Goal: Information Seeking & Learning: Compare options

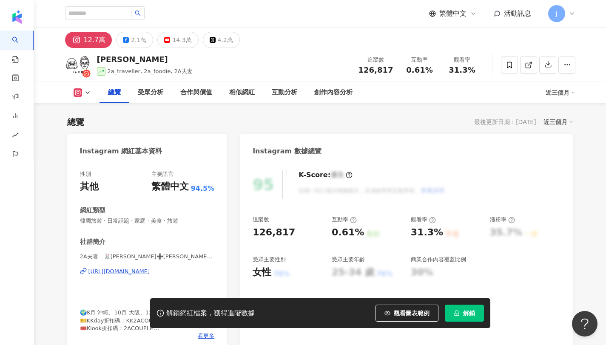
scroll to position [52, 0]
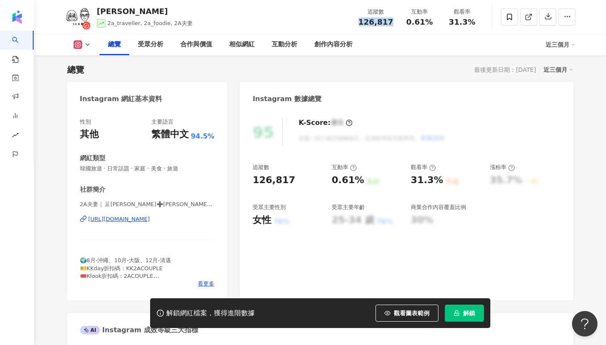
click at [393, 23] on div "追蹤數 126,817" at bounding box center [375, 17] width 45 height 18
drag, startPoint x: 445, startPoint y: 23, endPoint x: 481, endPoint y: 23, distance: 35.7
click at [481, 23] on div "觀看率 31.3%" at bounding box center [462, 17] width 43 height 18
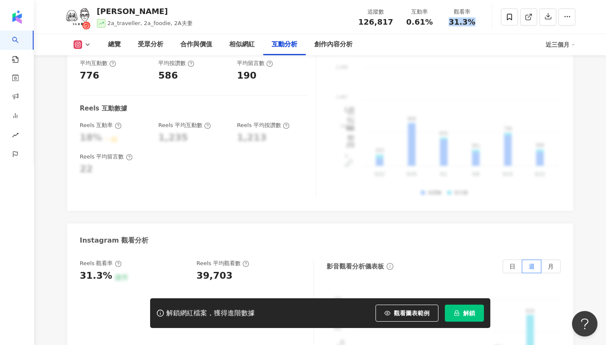
scroll to position [1813, 0]
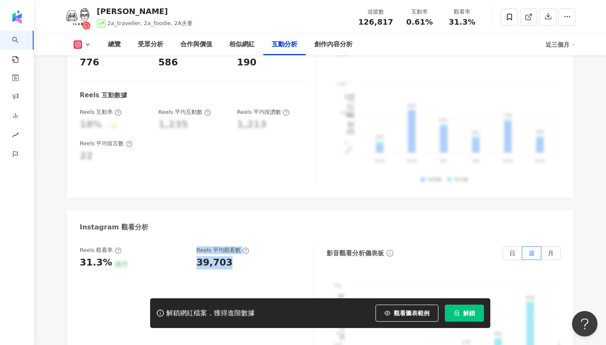
drag, startPoint x: 191, startPoint y: 194, endPoint x: 236, endPoint y: 199, distance: 45.3
click at [236, 247] on div "Reels 觀看率 31.3% 優秀 Reels 平均觀看數 39,703" at bounding box center [192, 258] width 225 height 23
click at [227, 247] on div "Reels 觀看率 31.3% 優秀 Reels 平均觀看數 39,703" at bounding box center [197, 332] width 234 height 170
drag, startPoint x: 191, startPoint y: 197, endPoint x: 236, endPoint y: 203, distance: 44.8
click at [236, 247] on div "Reels 觀看率 31.3% 優秀 Reels 平均觀看數 39,703" at bounding box center [192, 258] width 225 height 23
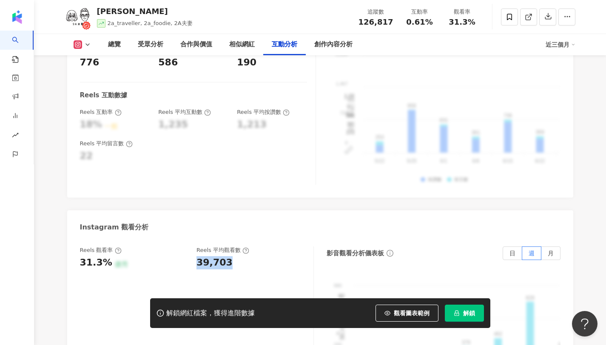
drag, startPoint x: 234, startPoint y: 199, endPoint x: 196, endPoint y: 202, distance: 38.0
click at [196, 247] on div "Reels 觀看率 31.3% 優秀 Reels 平均觀看數 39,703" at bounding box center [192, 258] width 225 height 23
copy div "39,703"
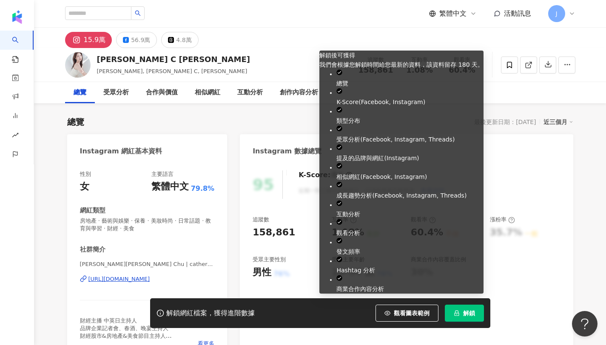
click at [471, 316] on span "解鎖" at bounding box center [469, 313] width 12 height 7
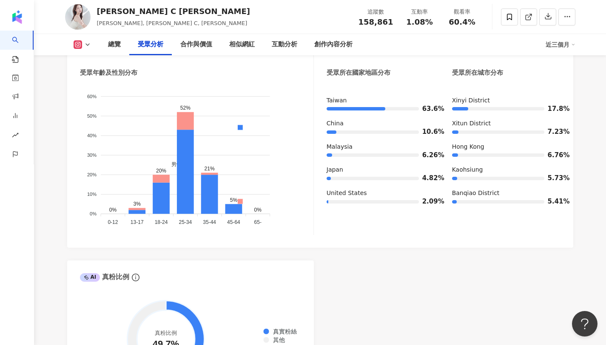
scroll to position [820, 0]
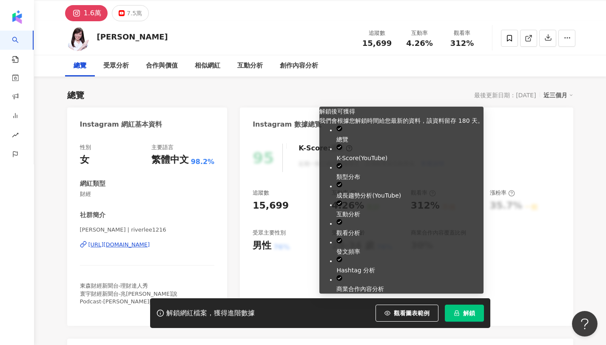
click at [462, 318] on button "解鎖" at bounding box center [464, 313] width 39 height 17
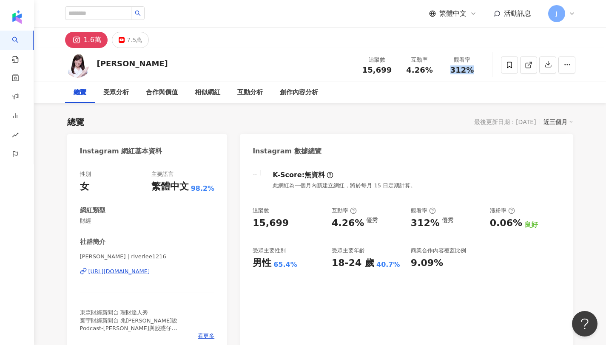
drag, startPoint x: 450, startPoint y: 69, endPoint x: 477, endPoint y: 70, distance: 26.4
click at [477, 70] on div "312%" at bounding box center [462, 70] width 32 height 9
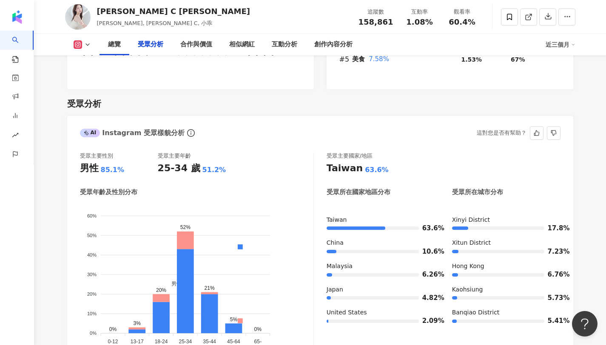
scroll to position [721, 0]
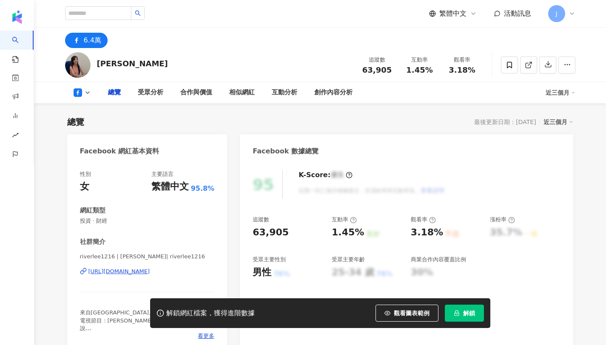
click at [478, 313] on button "解鎖" at bounding box center [464, 313] width 39 height 17
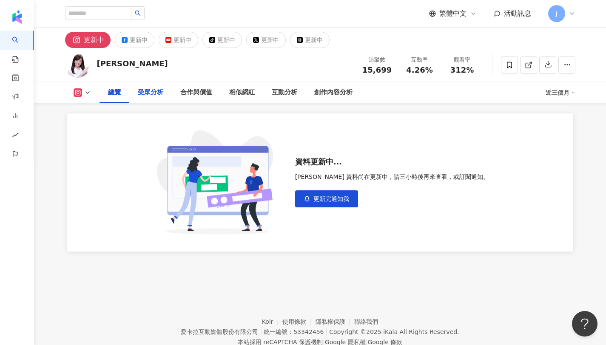
click at [142, 98] on div "受眾分析" at bounding box center [150, 92] width 43 height 21
click at [120, 95] on div "總覽" at bounding box center [114, 93] width 13 height 10
click at [79, 96] on icon at bounding box center [78, 92] width 9 height 9
click at [174, 43] on div "更新中" at bounding box center [183, 40] width 18 height 12
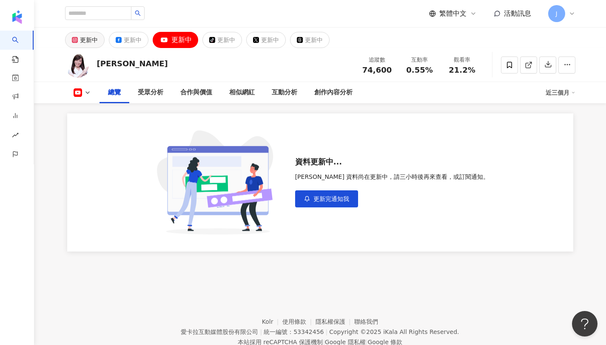
click at [90, 39] on div "更新中" at bounding box center [89, 40] width 18 height 12
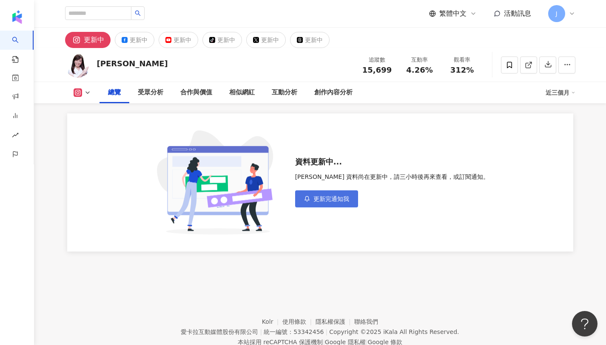
click at [335, 197] on span "更新完通知我" at bounding box center [331, 199] width 36 height 7
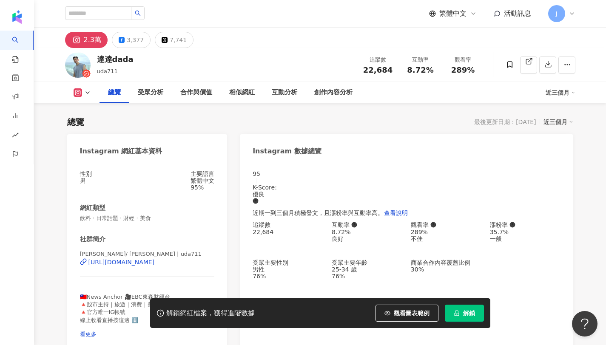
scroll to position [52, 0]
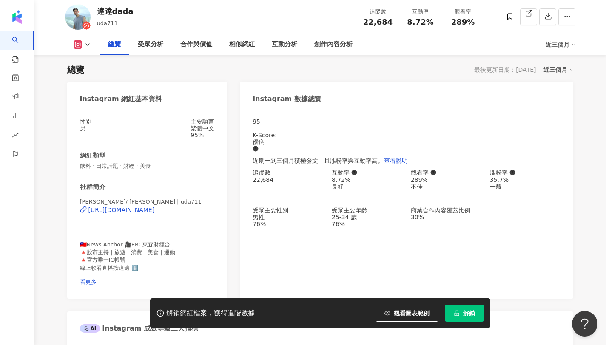
drag, startPoint x: 443, startPoint y: 20, endPoint x: 467, endPoint y: 319, distance: 299.6
click at [433, 28] on div "追蹤數 22,684 互動率 8.72% 觀看率 289%" at bounding box center [421, 16] width 128 height 25
click at [467, 319] on button "解鎖" at bounding box center [464, 313] width 39 height 17
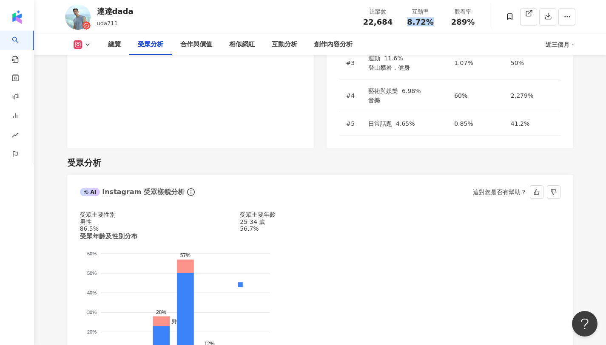
scroll to position [738, 0]
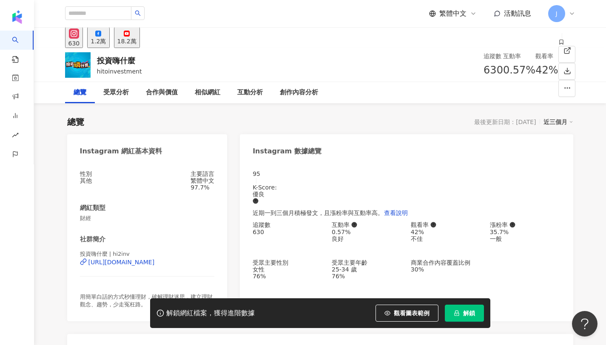
click at [473, 309] on button "解鎖" at bounding box center [464, 313] width 39 height 17
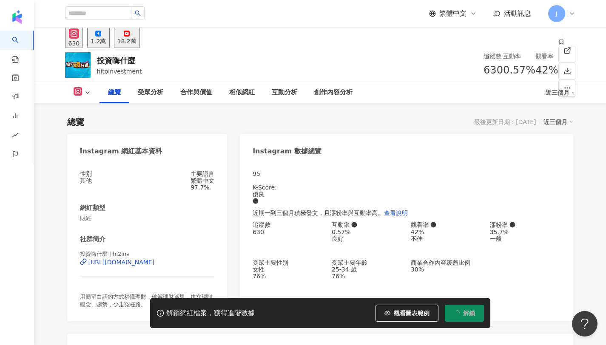
scroll to position [52, 0]
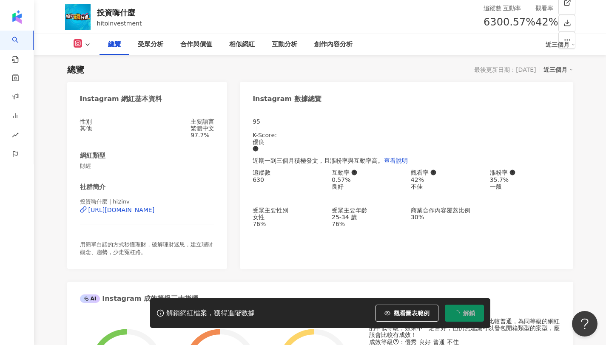
click at [125, 38] on div "總覽" at bounding box center [115, 44] width 30 height 21
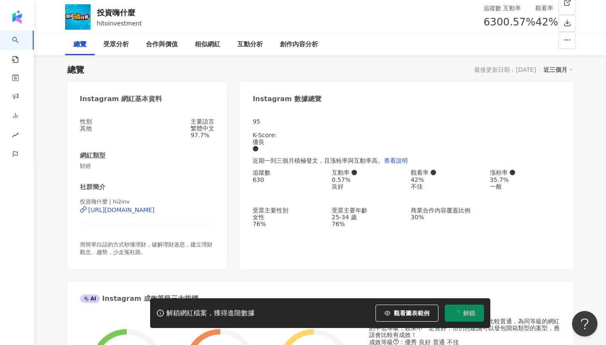
scroll to position [0, 0]
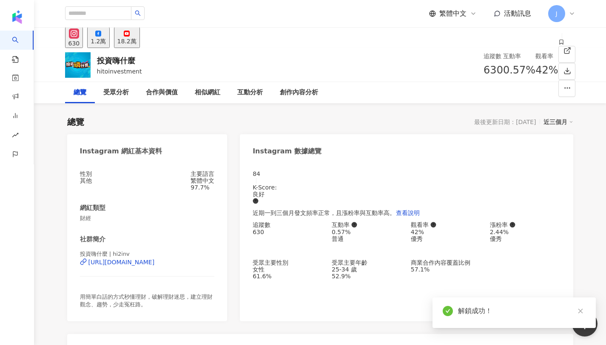
scroll to position [52, 0]
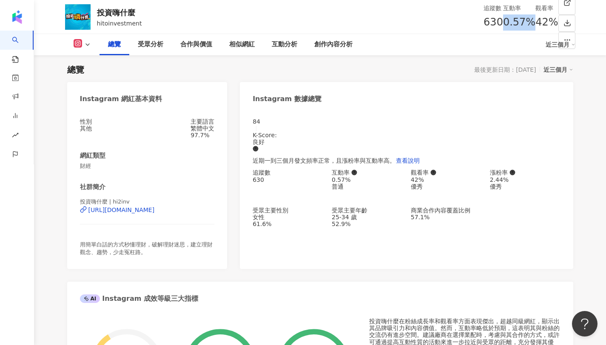
drag, startPoint x: 404, startPoint y: 23, endPoint x: 436, endPoint y: 22, distance: 31.9
click at [503, 22] on div "互動率 0.57%" at bounding box center [519, 16] width 32 height 27
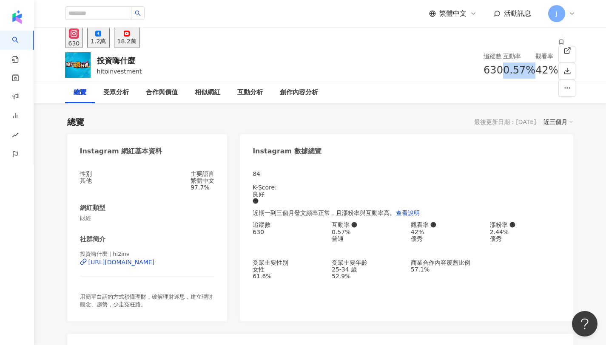
click at [109, 42] on button "1.2萬" at bounding box center [98, 37] width 22 height 21
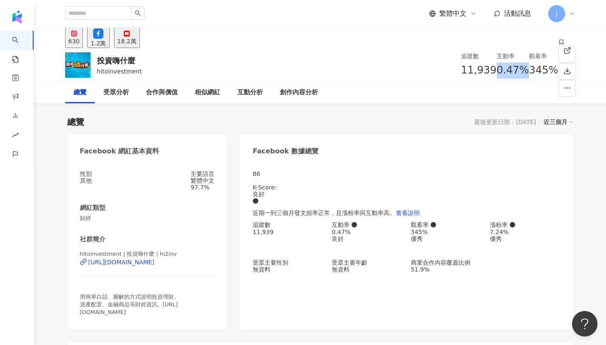
drag, startPoint x: 406, startPoint y: 71, endPoint x: 437, endPoint y: 70, distance: 30.6
click at [497, 70] on div "互動率 0.47%" at bounding box center [513, 64] width 32 height 27
copy span "0.47%"
click at [140, 47] on button "18.2萬" at bounding box center [127, 37] width 26 height 21
click at [137, 42] on div "18.2萬" at bounding box center [126, 41] width 19 height 7
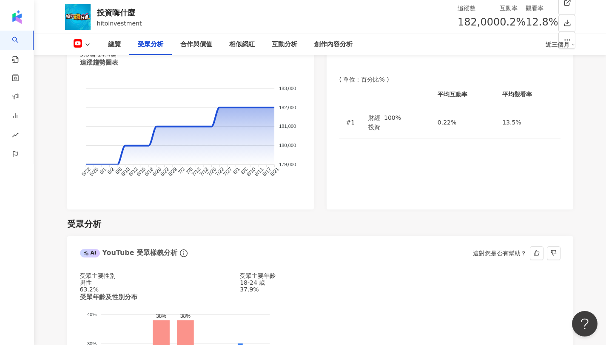
scroll to position [739, 0]
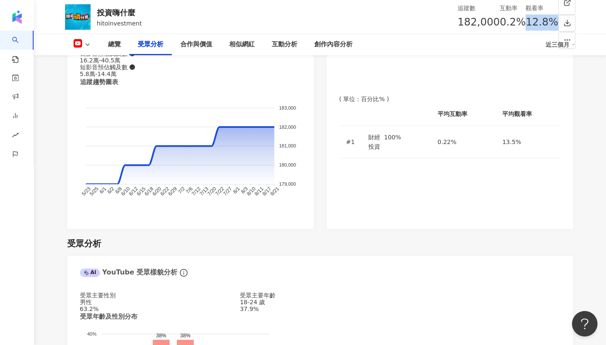
drag, startPoint x: 449, startPoint y: 20, endPoint x: 473, endPoint y: 23, distance: 24.0
click at [526, 23] on div "12.8%" at bounding box center [542, 22] width 32 height 16
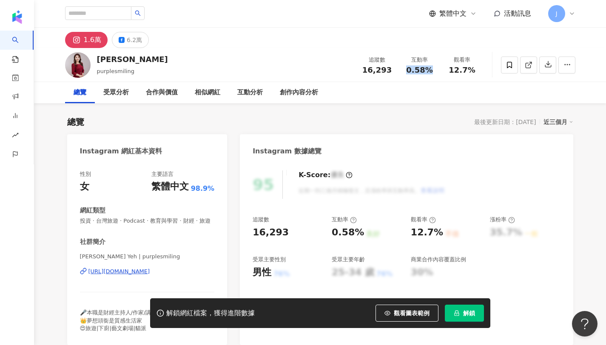
copy span "0.58%"
drag, startPoint x: 402, startPoint y: 71, endPoint x: 431, endPoint y: 71, distance: 29.4
click at [431, 71] on div "互動率 0.58%" at bounding box center [420, 65] width 43 height 18
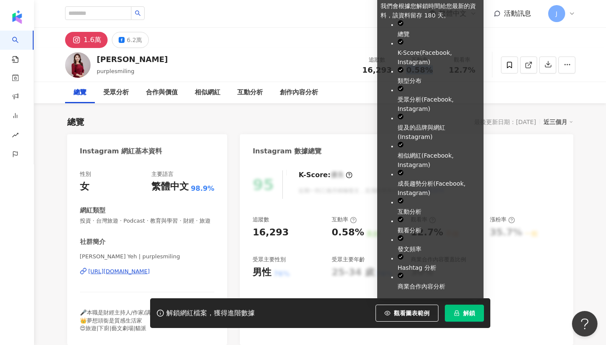
click at [466, 314] on span "解鎖" at bounding box center [469, 313] width 12 height 7
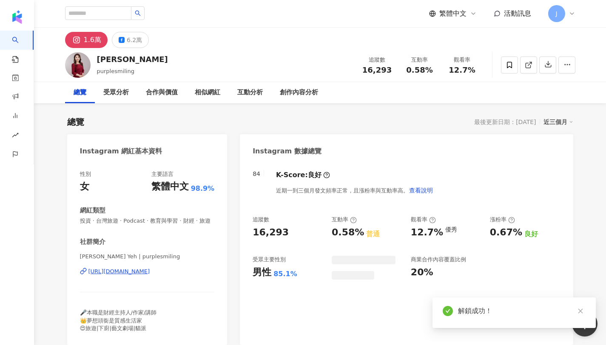
click at [482, 65] on div "觀看率 12.7%" at bounding box center [462, 65] width 43 height 18
click at [473, 70] on div "12.7%" at bounding box center [462, 70] width 32 height 9
copy span "12.7%"
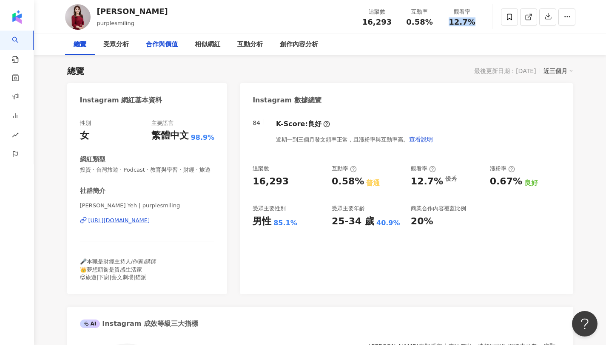
scroll to position [3, 0]
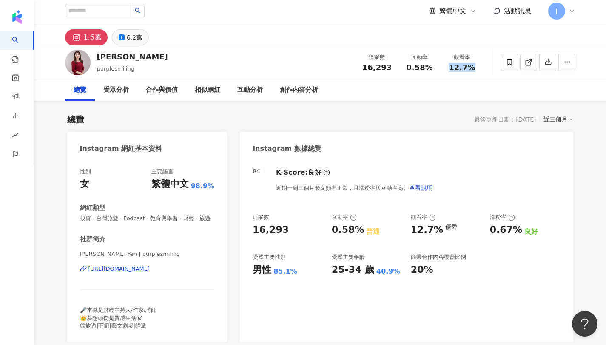
click at [134, 34] on div "6.2萬" at bounding box center [134, 37] width 15 height 12
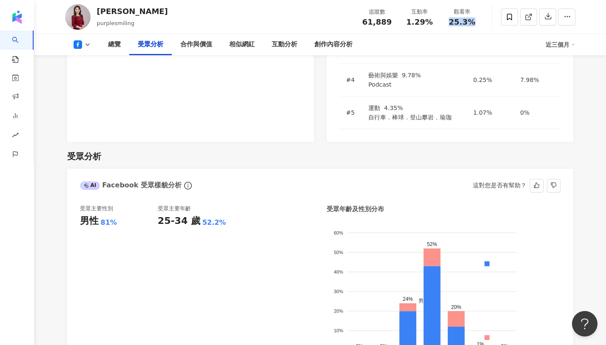
scroll to position [728, 0]
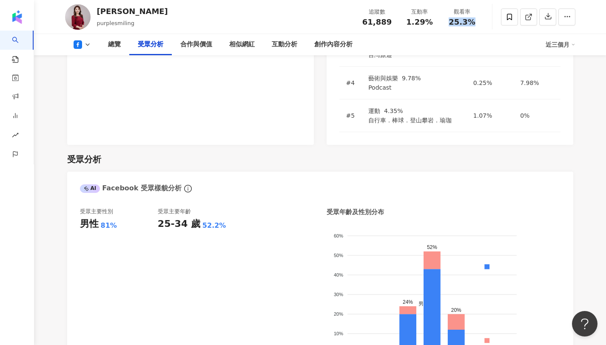
drag, startPoint x: 449, startPoint y: 19, endPoint x: 473, endPoint y: 23, distance: 24.1
click at [473, 23] on div "25.3%" at bounding box center [462, 22] width 32 height 9
copy span "25.3%"
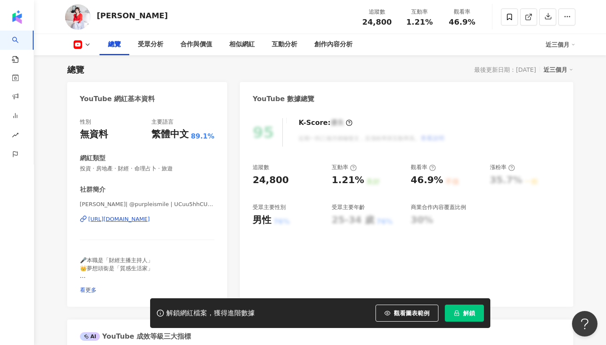
scroll to position [105, 0]
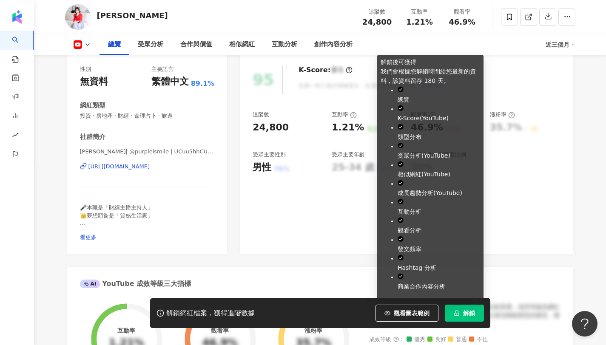
click at [470, 317] on button "解鎖" at bounding box center [464, 313] width 39 height 17
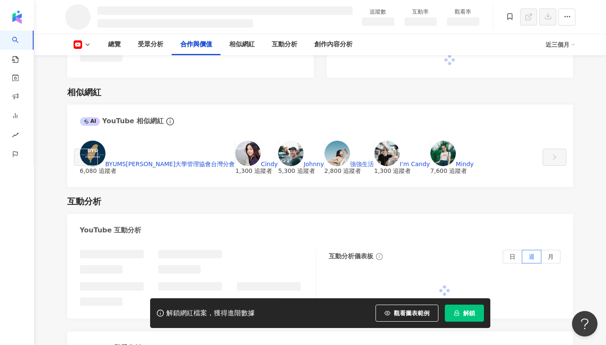
scroll to position [877, 0]
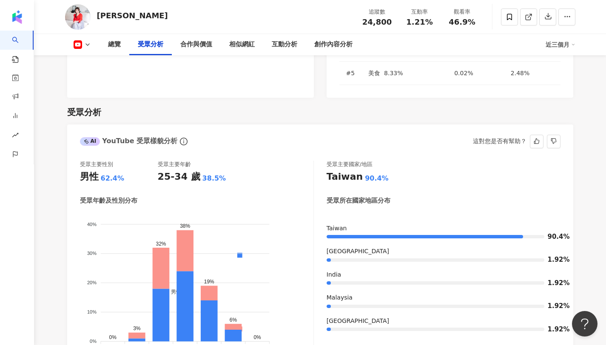
scroll to position [746, 0]
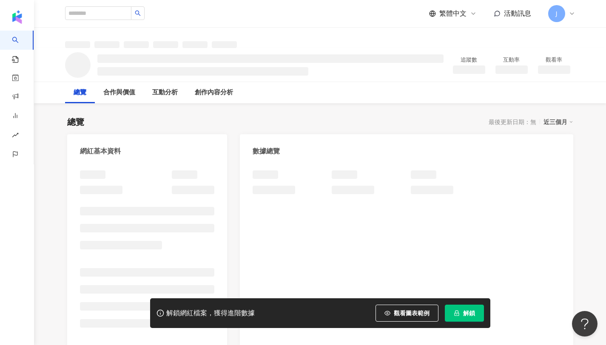
click at [469, 308] on button "解鎖" at bounding box center [464, 313] width 39 height 17
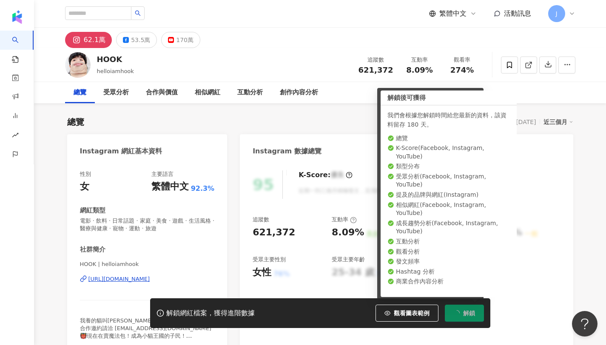
click at [453, 82] on div "總覽 受眾分析 合作與價值 相似網紅 互動分析 創作內容分析" at bounding box center [320, 92] width 510 height 21
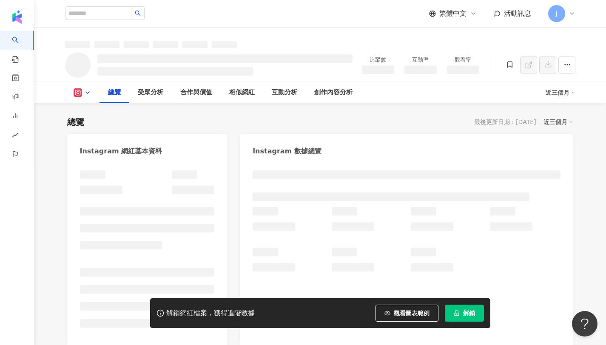
scroll to position [52, 0]
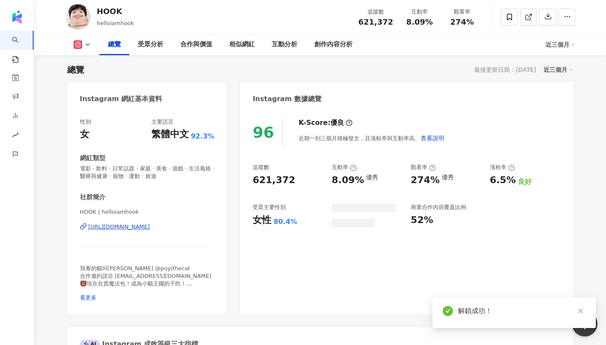
drag, startPoint x: 403, startPoint y: 21, endPoint x: 439, endPoint y: 25, distance: 36.4
click at [439, 25] on div "互動率 8.09%" at bounding box center [420, 17] width 43 height 18
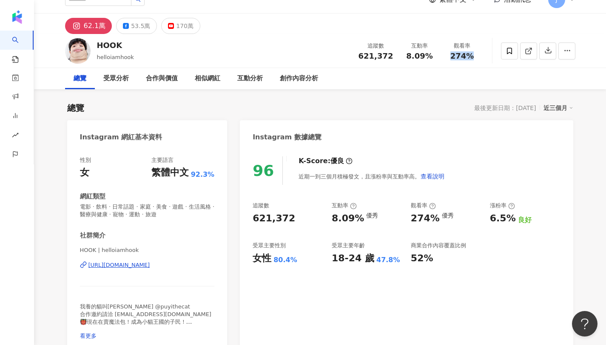
drag, startPoint x: 453, startPoint y: 58, endPoint x: 481, endPoint y: 57, distance: 28.5
click at [481, 57] on div "觀看率 274%" at bounding box center [462, 51] width 43 height 18
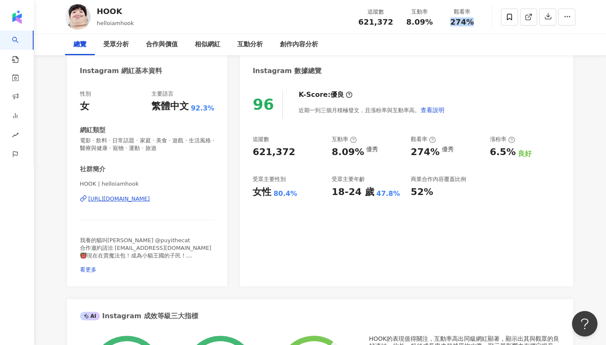
scroll to position [0, 0]
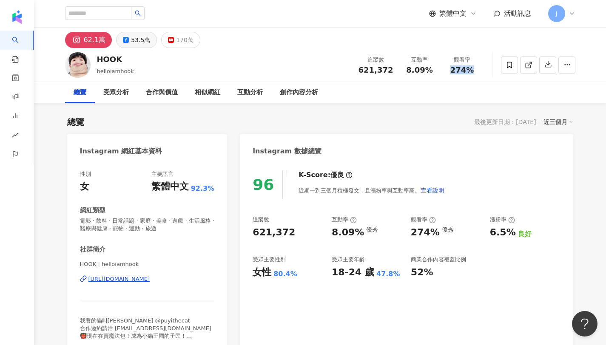
click at [134, 42] on div "53.5萬" at bounding box center [140, 40] width 19 height 12
click at [131, 41] on div "53.5萬" at bounding box center [140, 40] width 19 height 12
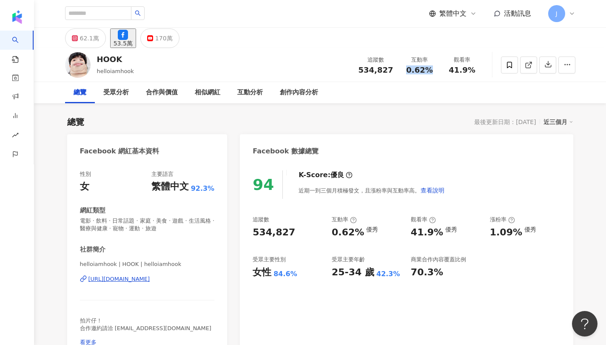
drag, startPoint x: 407, startPoint y: 72, endPoint x: 432, endPoint y: 71, distance: 24.7
click at [432, 71] on div "0.62%" at bounding box center [420, 70] width 32 height 9
copy span "0.62%"
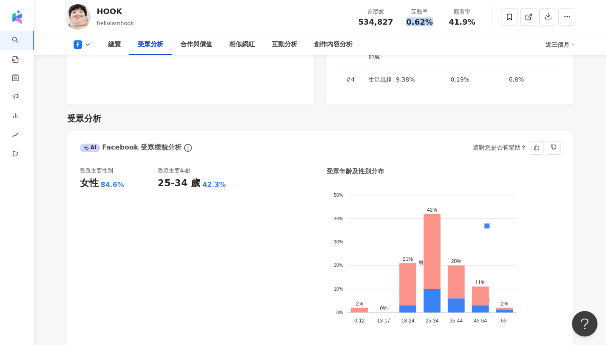
scroll to position [738, 0]
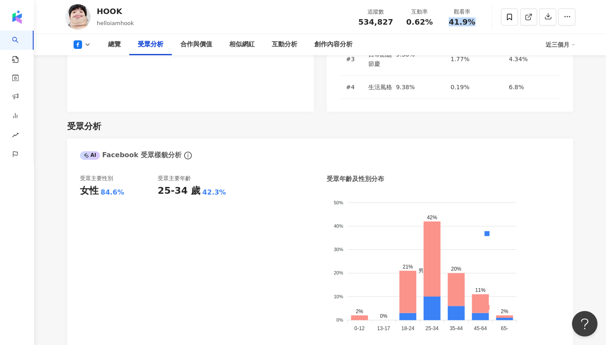
drag, startPoint x: 446, startPoint y: 24, endPoint x: 480, endPoint y: 24, distance: 34.0
click at [480, 24] on div "觀看率 41.9%" at bounding box center [462, 17] width 43 height 18
copy span "41.9%"
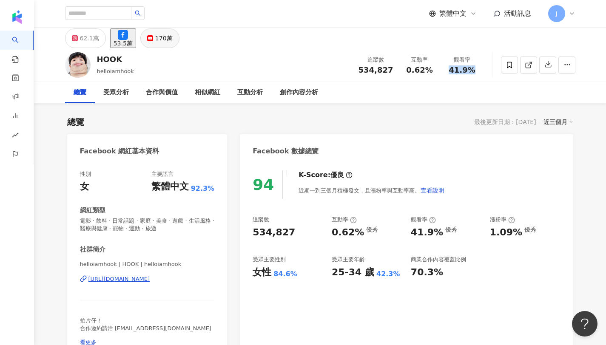
click at [173, 44] on div "170萬" at bounding box center [163, 38] width 17 height 12
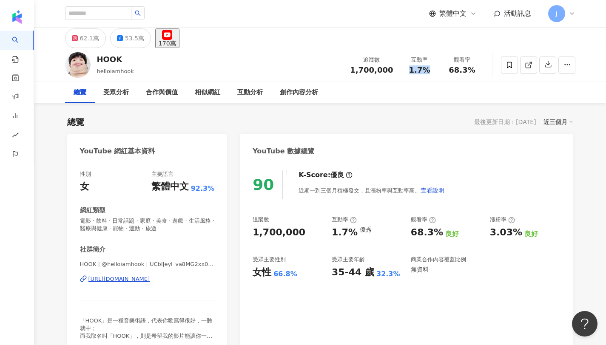
drag, startPoint x: 463, startPoint y: 59, endPoint x: 426, endPoint y: 68, distance: 38.1
click at [426, 68] on div "1.7%" at bounding box center [420, 70] width 32 height 9
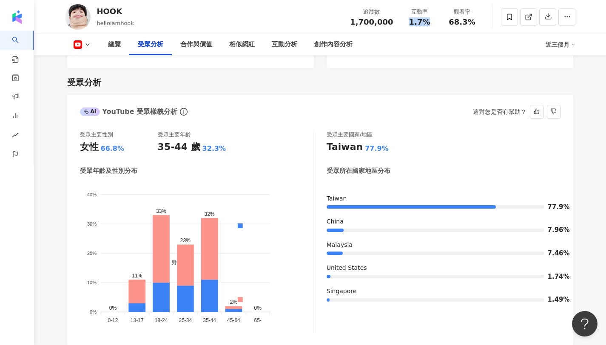
scroll to position [802, 0]
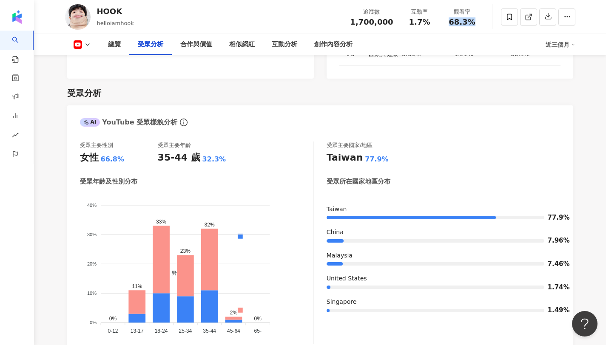
drag, startPoint x: 446, startPoint y: 21, endPoint x: 475, endPoint y: 25, distance: 29.2
click at [475, 25] on div "68.3%" at bounding box center [462, 22] width 32 height 9
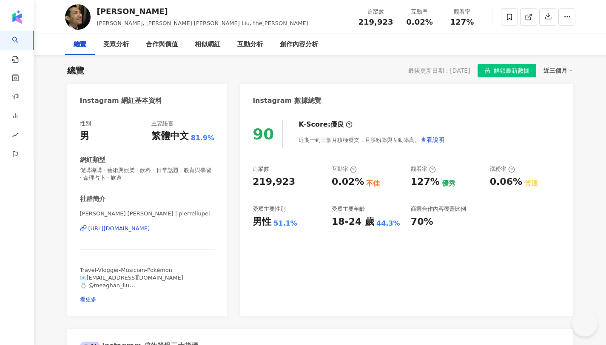
scroll to position [52, 0]
drag, startPoint x: 442, startPoint y: 21, endPoint x: 432, endPoint y: 21, distance: 10.2
click at [432, 21] on div "0.02%" at bounding box center [420, 22] width 32 height 9
drag, startPoint x: 452, startPoint y: 21, endPoint x: 481, endPoint y: 23, distance: 29.0
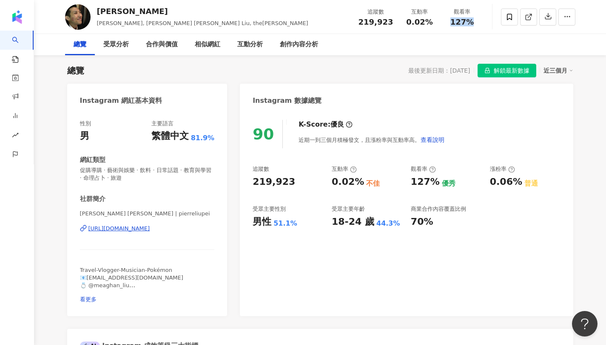
click at [481, 23] on div "觀看率 127%" at bounding box center [462, 17] width 43 height 18
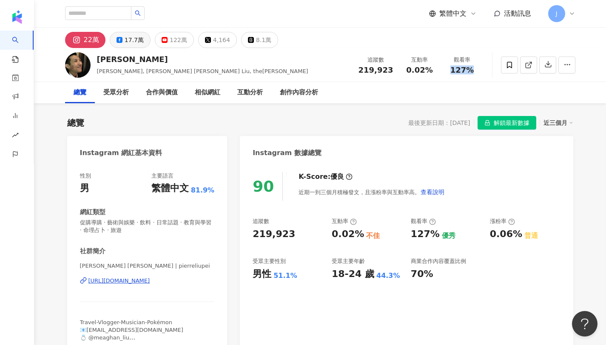
click at [138, 32] on button "17.7萬" at bounding box center [130, 40] width 41 height 16
click at [136, 40] on div "17.7萬" at bounding box center [134, 40] width 19 height 12
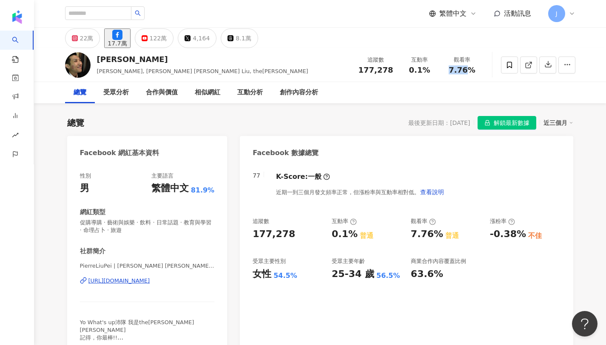
click at [435, 70] on div "0.1%" at bounding box center [420, 70] width 32 height 9
drag, startPoint x: 447, startPoint y: 68, endPoint x: 488, endPoint y: 70, distance: 41.3
click at [488, 70] on div "劉沛 Pirre Liu, 劉沛 Pierre Liu, the劉沛 追蹤數 177,278 互動率 0.1% 觀看率 7.76%" at bounding box center [320, 65] width 544 height 34
copy span "7.76%"
click at [167, 39] on div "122萬" at bounding box center [158, 38] width 17 height 12
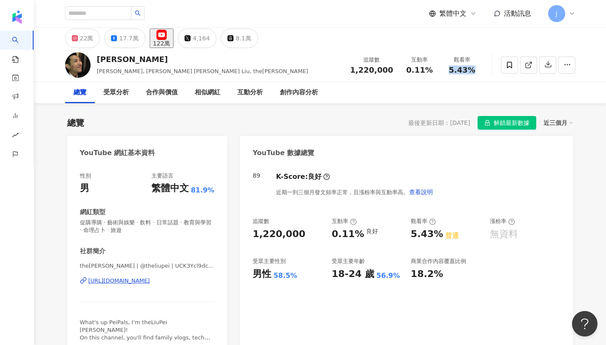
drag, startPoint x: 436, startPoint y: 67, endPoint x: 487, endPoint y: 0, distance: 84.1
click at [439, 68] on div "互動率 0.11%" at bounding box center [420, 65] width 43 height 18
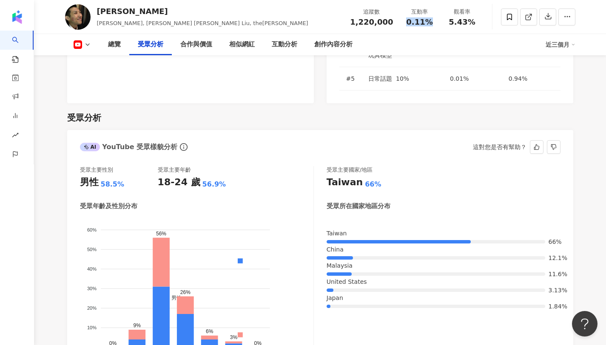
scroll to position [749, 0]
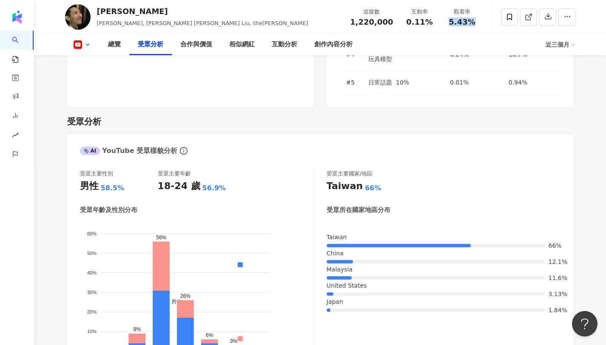
drag, startPoint x: 448, startPoint y: 23, endPoint x: 491, endPoint y: 20, distance: 43.5
click at [491, 20] on div "劉沛 Pirre Liu, 劉沛 Pierre Liu, the劉沛 追蹤數 1,220,000 互動率 0.11% 觀看率 5.43%" at bounding box center [320, 17] width 544 height 34
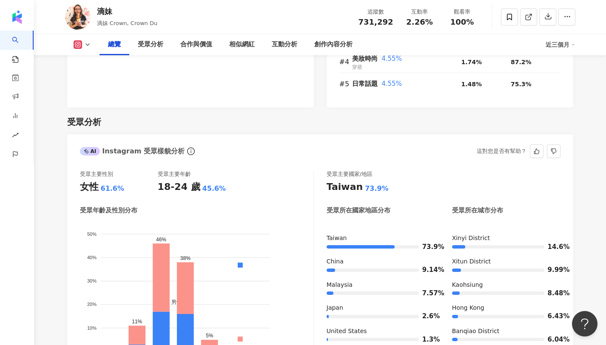
scroll to position [687, 0]
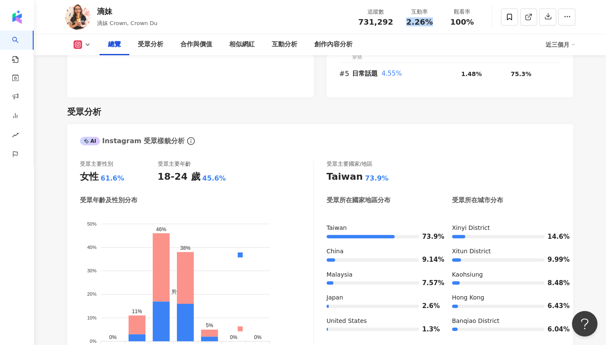
drag, startPoint x: 406, startPoint y: 24, endPoint x: 433, endPoint y: 21, distance: 27.4
click at [433, 21] on div "2.26%" at bounding box center [420, 22] width 32 height 9
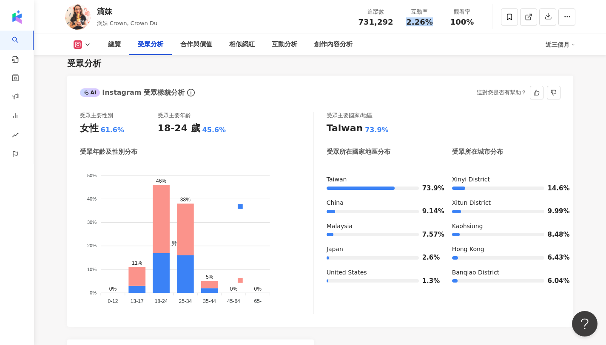
scroll to position [758, 0]
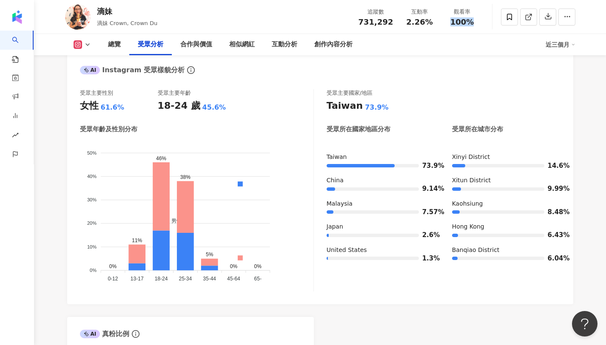
drag, startPoint x: 451, startPoint y: 23, endPoint x: 480, endPoint y: 20, distance: 29.0
click at [480, 20] on div "觀看率 100%" at bounding box center [462, 17] width 43 height 18
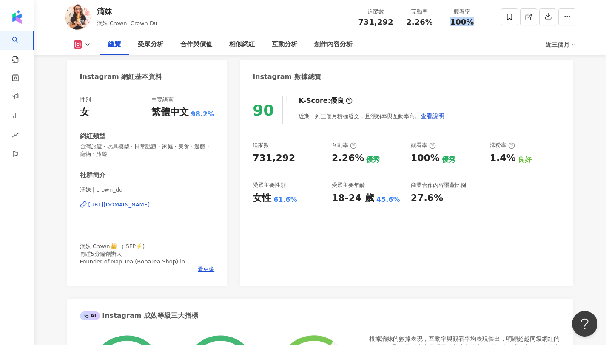
scroll to position [0, 0]
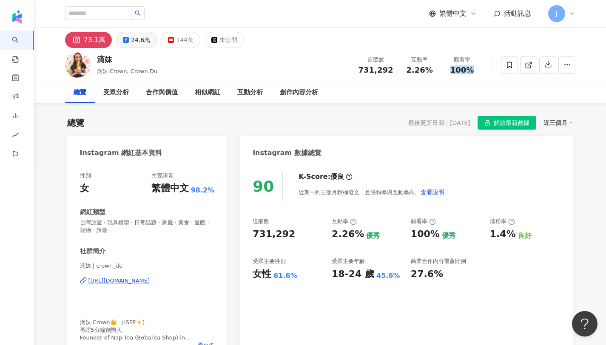
click at [140, 35] on div "24.6萬" at bounding box center [140, 40] width 19 height 12
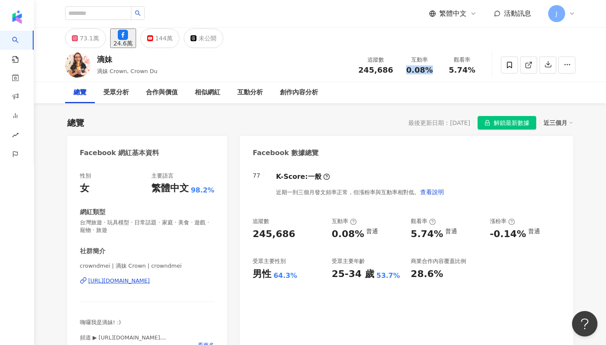
drag, startPoint x: 403, startPoint y: 70, endPoint x: 440, endPoint y: 69, distance: 36.6
click at [440, 69] on div "互動率 0.08%" at bounding box center [420, 65] width 43 height 18
drag, startPoint x: 451, startPoint y: 71, endPoint x: 482, endPoint y: 69, distance: 31.5
click at [482, 69] on div "觀看率 5.74%" at bounding box center [462, 65] width 43 height 18
click at [173, 39] on div "144萬" at bounding box center [163, 38] width 17 height 12
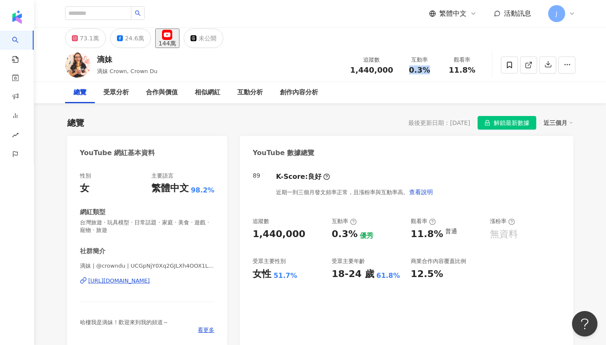
copy span "0.3%"
drag, startPoint x: 409, startPoint y: 69, endPoint x: 427, endPoint y: 69, distance: 17.9
click at [427, 69] on div "0.3%" at bounding box center [420, 70] width 32 height 9
copy span "11.8%"
drag, startPoint x: 445, startPoint y: 70, endPoint x: 474, endPoint y: 71, distance: 28.5
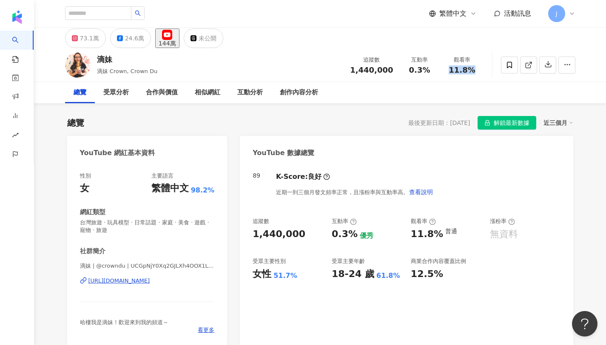
click at [474, 71] on div "觀看率 11.8%" at bounding box center [462, 65] width 43 height 18
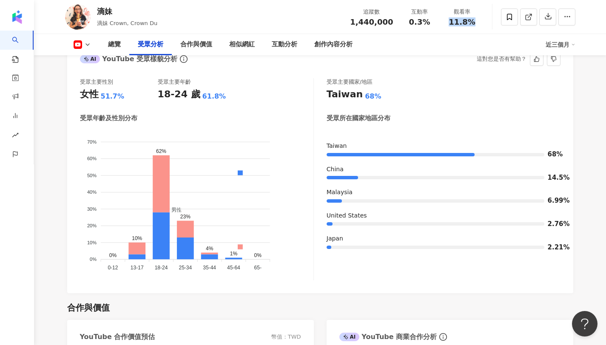
scroll to position [720, 0]
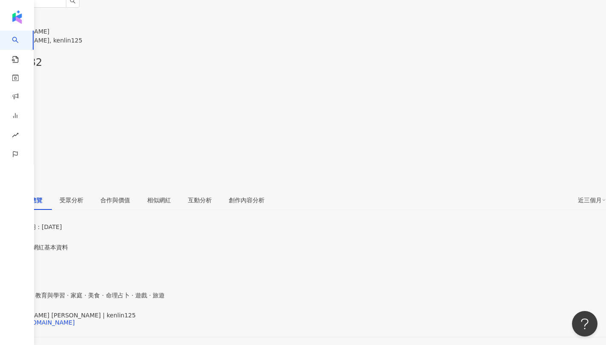
click at [429, 82] on div "11.8%" at bounding box center [303, 90] width 606 height 16
drag, startPoint x: 470, startPoint y: 20, endPoint x: 474, endPoint y: 4, distance: 16.1
click at [29, 109] on span "367%" at bounding box center [14, 117] width 29 height 16
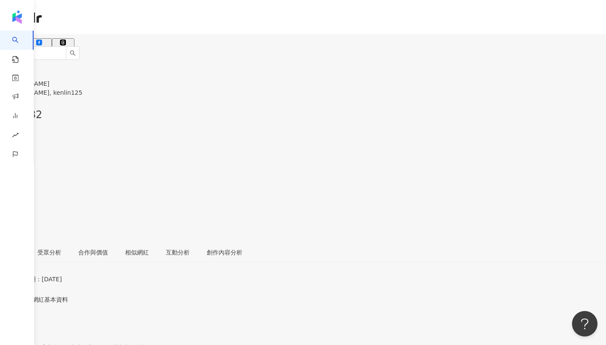
click at [48, 47] on div "48.8萬" at bounding box center [38, 50] width 19 height 7
drag, startPoint x: 399, startPoint y: 72, endPoint x: 429, endPoint y: 70, distance: 30.3
click at [429, 123] on div "互動率 1.83%" at bounding box center [303, 136] width 606 height 27
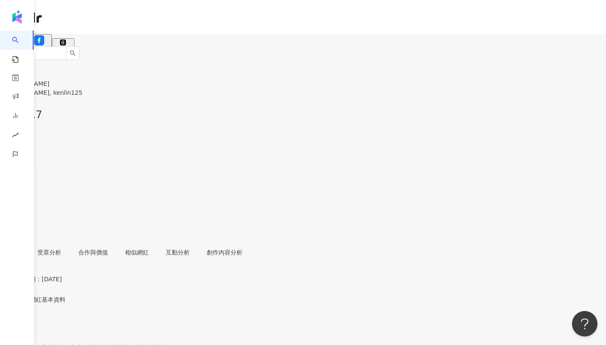
drag, startPoint x: 450, startPoint y: 67, endPoint x: 475, endPoint y: 68, distance: 24.7
click at [475, 162] on div "3.48%" at bounding box center [303, 170] width 606 height 16
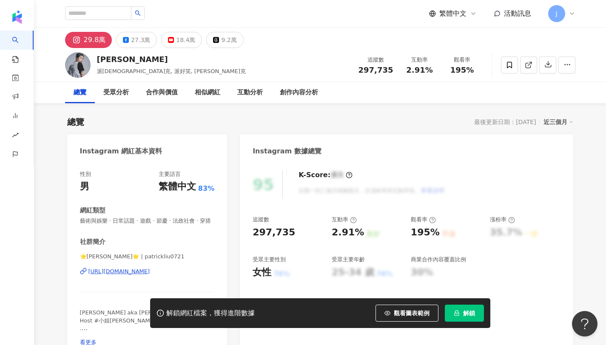
click at [431, 66] on div "2.91%" at bounding box center [420, 70] width 32 height 9
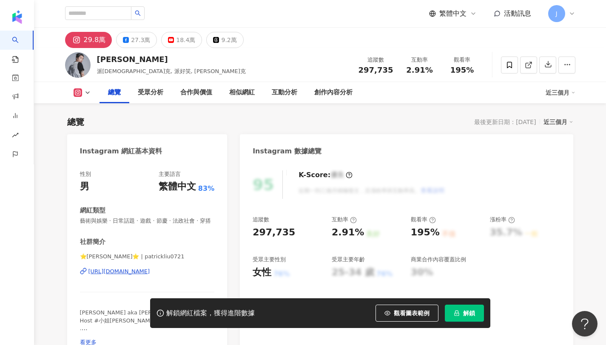
scroll to position [52, 0]
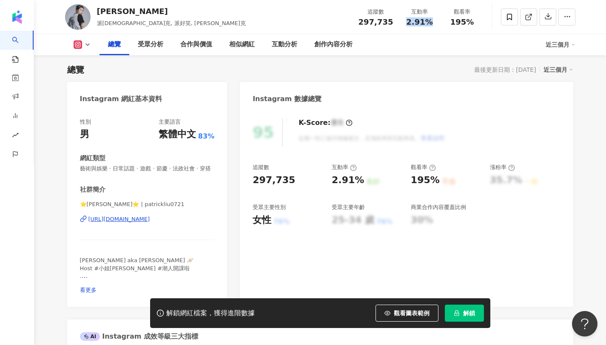
click at [469, 307] on button "解鎖" at bounding box center [464, 313] width 39 height 17
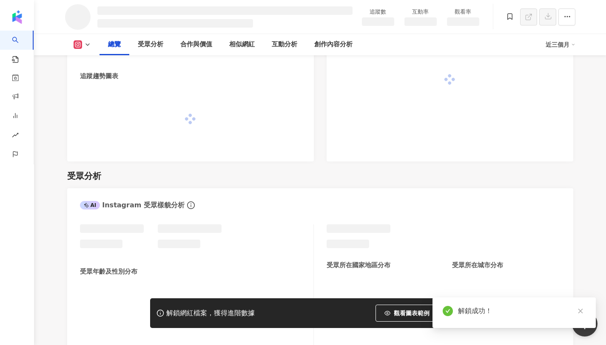
scroll to position [612, 0]
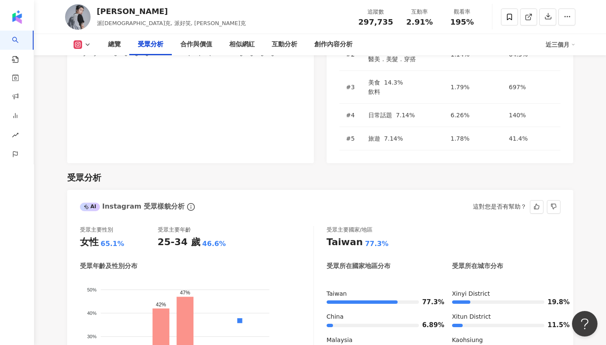
scroll to position [706, 0]
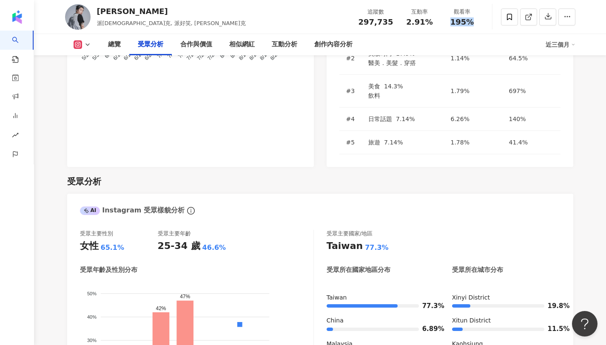
drag, startPoint x: 445, startPoint y: 23, endPoint x: 473, endPoint y: 26, distance: 27.8
click at [473, 26] on div "追蹤數 297,735 互動率 2.91% 觀看率 195%" at bounding box center [418, 16] width 130 height 25
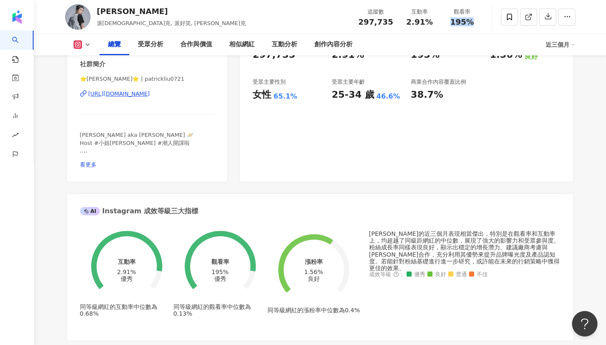
scroll to position [0, 0]
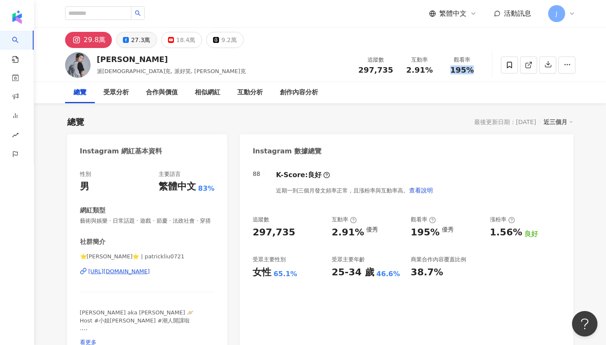
click at [140, 37] on div "27.3萬" at bounding box center [140, 40] width 19 height 12
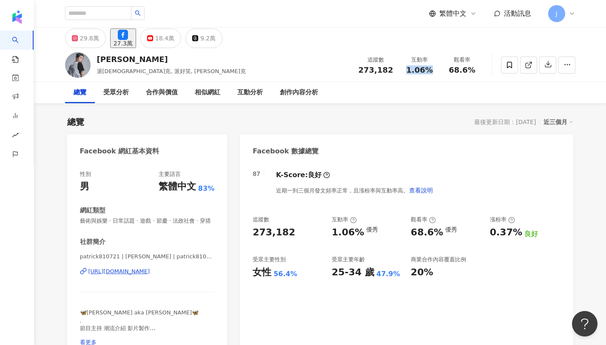
click at [432, 68] on div "1.06%" at bounding box center [420, 70] width 32 height 9
drag, startPoint x: 477, startPoint y: 68, endPoint x: 484, endPoint y: 68, distance: 6.4
click at [484, 68] on div "Patrick 派翠克, 派好笑, Patrick 派翠克 追蹤數 273,182 互動率 1.06% 觀看率 68.6%" at bounding box center [320, 65] width 544 height 34
click at [181, 44] on button "18.4萬" at bounding box center [160, 38] width 41 height 20
click at [181, 42] on button "18.4萬" at bounding box center [160, 38] width 41 height 20
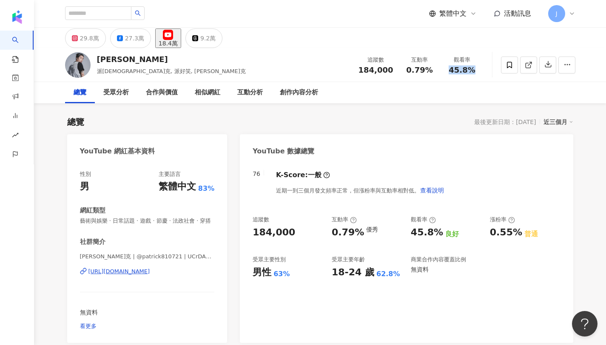
click at [173, 40] on div "18.4萬" at bounding box center [168, 43] width 19 height 7
drag, startPoint x: 407, startPoint y: 69, endPoint x: 436, endPoint y: 73, distance: 29.2
click at [436, 73] on div "互動率 0.79%" at bounding box center [420, 65] width 43 height 18
drag, startPoint x: 447, startPoint y: 68, endPoint x: 483, endPoint y: 69, distance: 36.2
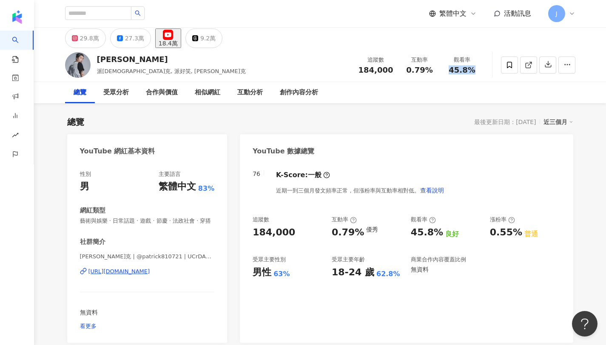
click at [483, 69] on div "Patrick 派翠克, 派好笑, Patrick 派翠克 追蹤數 184,000 互動率 0.79% 觀看率 45.8%" at bounding box center [320, 65] width 544 height 34
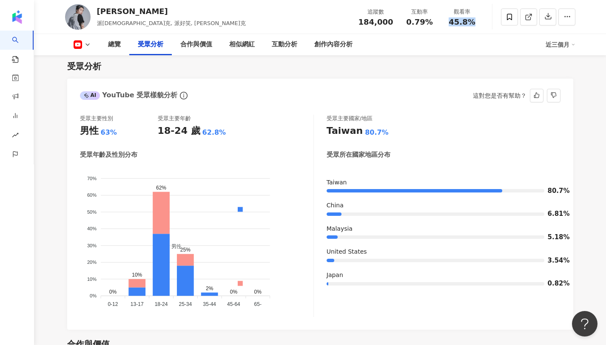
scroll to position [741, 0]
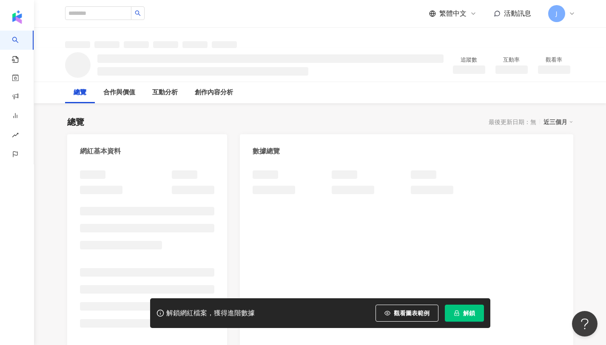
click at [446, 26] on div "繁體中文 活動訊息 J" at bounding box center [320, 13] width 510 height 27
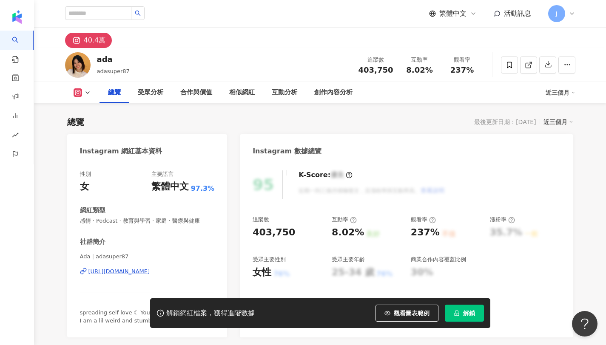
drag, startPoint x: 446, startPoint y: 26, endPoint x: 431, endPoint y: 23, distance: 15.1
click at [431, 66] on div "8.02%" at bounding box center [420, 70] width 32 height 9
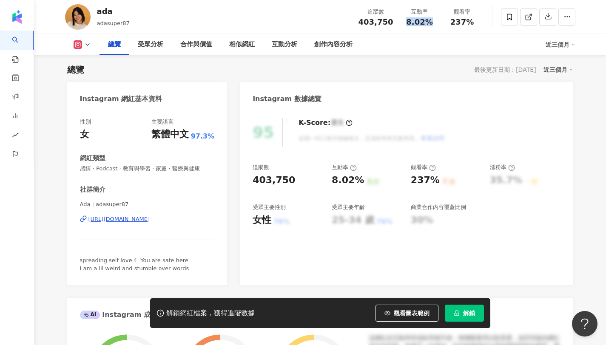
click at [465, 315] on span "解鎖" at bounding box center [469, 313] width 12 height 7
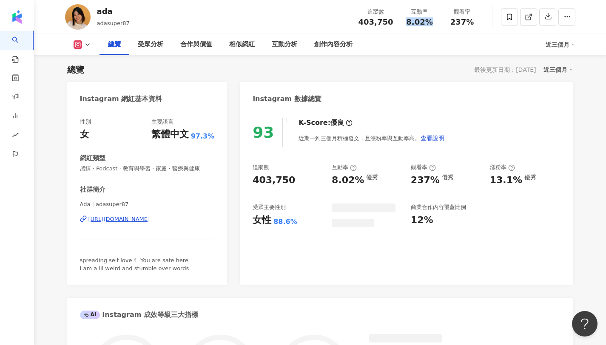
click at [475, 22] on div "237%" at bounding box center [462, 22] width 32 height 9
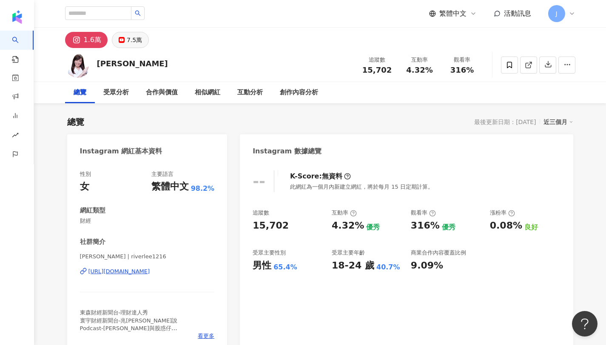
click at [131, 37] on div "7.5萬" at bounding box center [134, 40] width 15 height 12
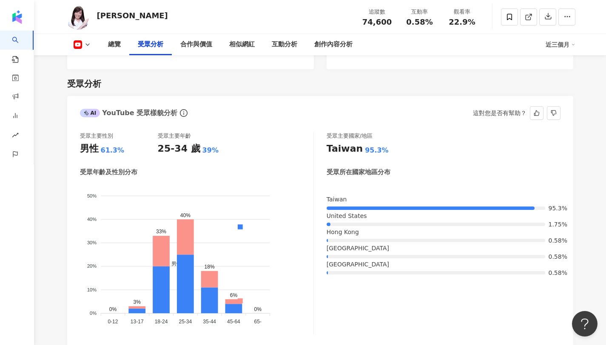
scroll to position [720, 0]
